Goal: Navigation & Orientation: Find specific page/section

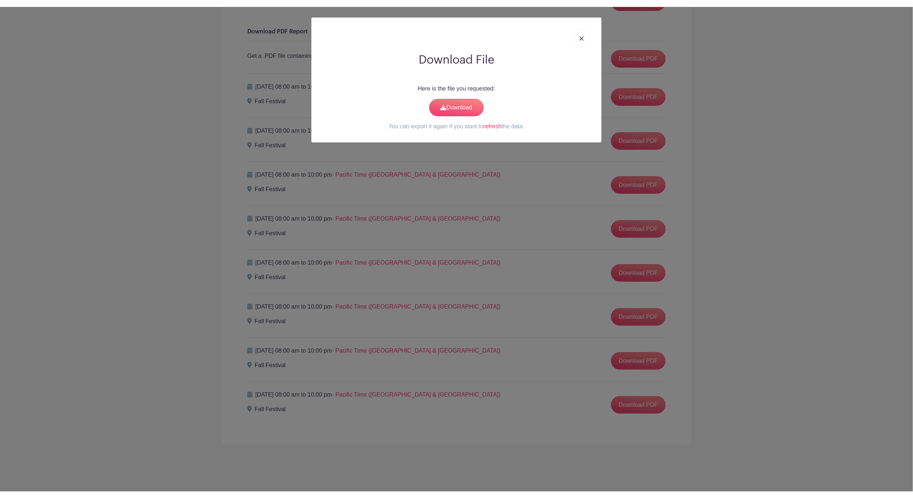
scroll to position [163, 0]
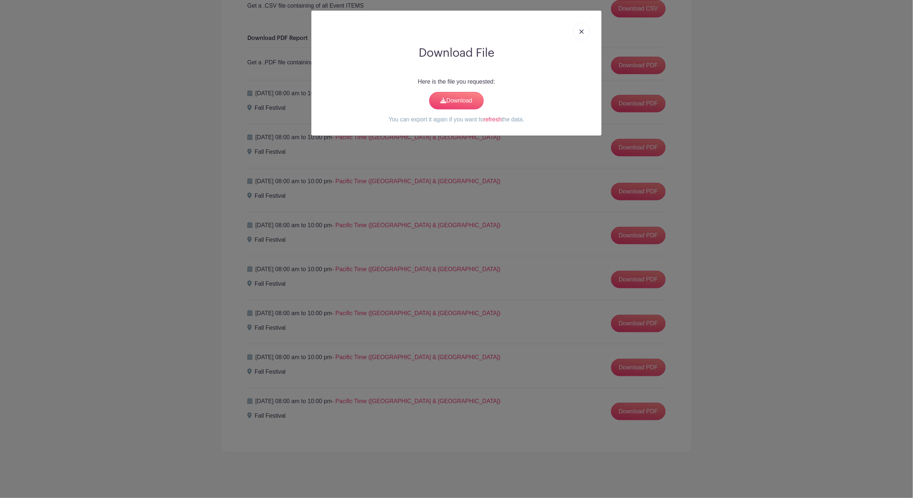
click at [580, 32] on img at bounding box center [582, 31] width 4 height 4
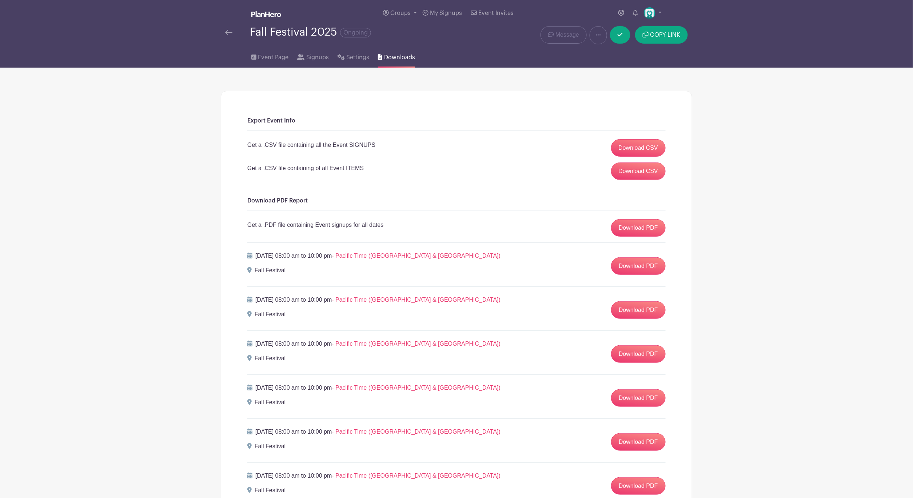
scroll to position [0, 0]
click at [306, 59] on span "Signups" at bounding box center [317, 57] width 23 height 9
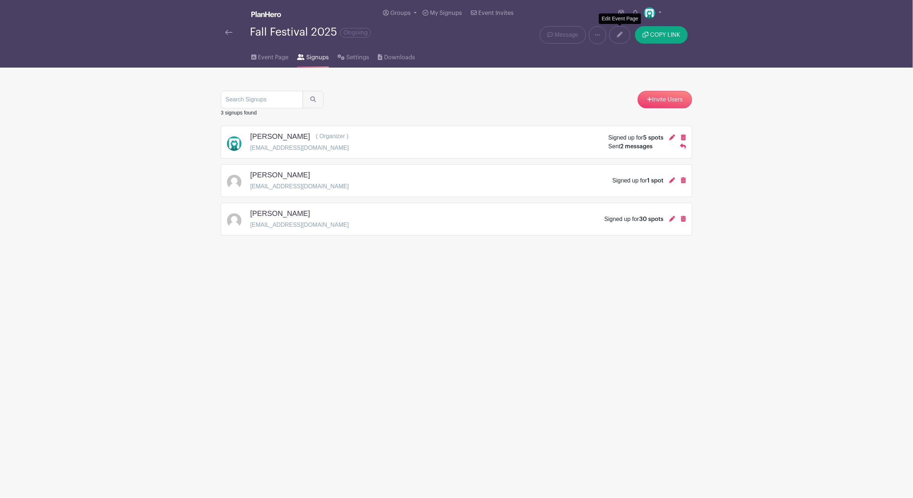
click at [618, 34] on icon at bounding box center [620, 35] width 6 height 6
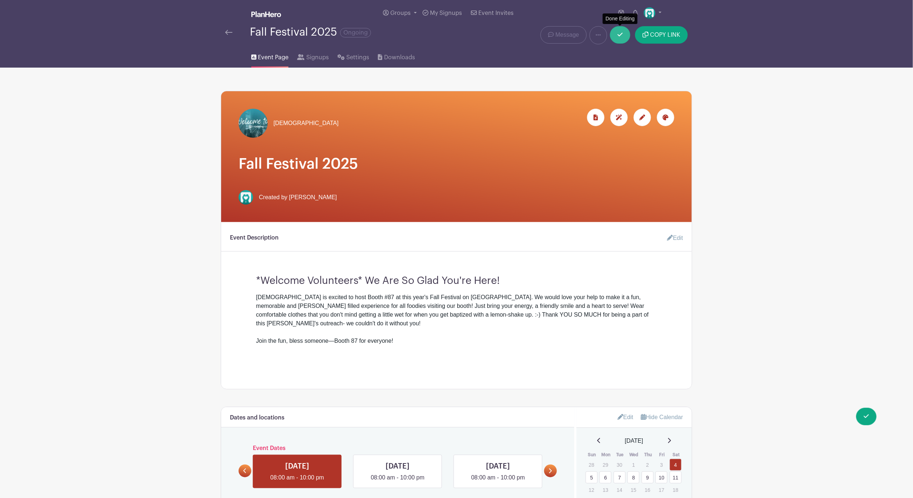
click at [623, 35] on link at bounding box center [620, 34] width 20 height 17
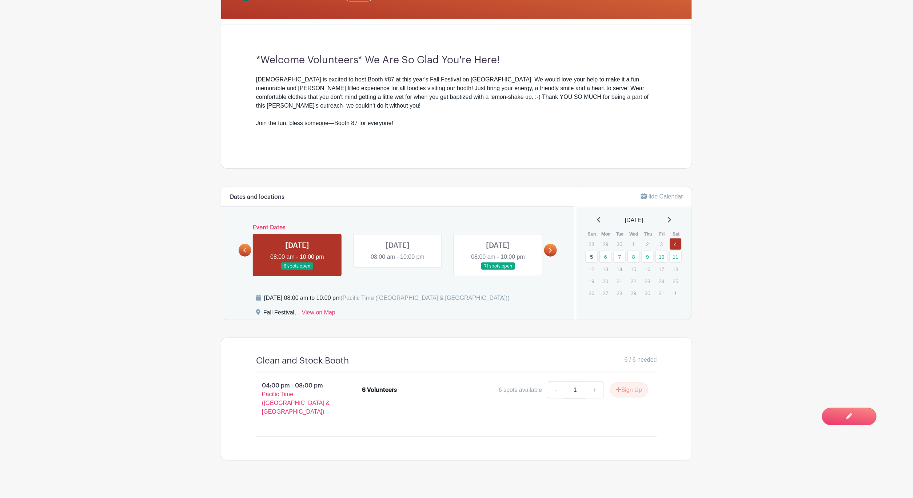
scroll to position [204, 0]
click at [498, 271] on link at bounding box center [498, 271] width 0 height 0
